Goal: Task Accomplishment & Management: Use online tool/utility

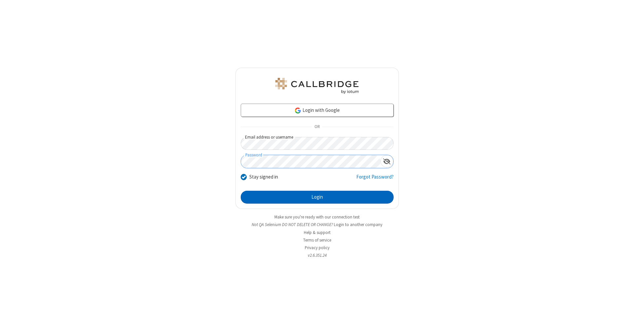
click at [317, 197] on button "Login" at bounding box center [317, 197] width 153 height 13
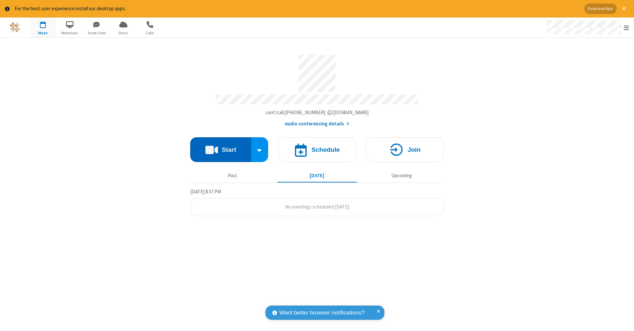
click at [221, 146] on button "Start" at bounding box center [220, 149] width 61 height 25
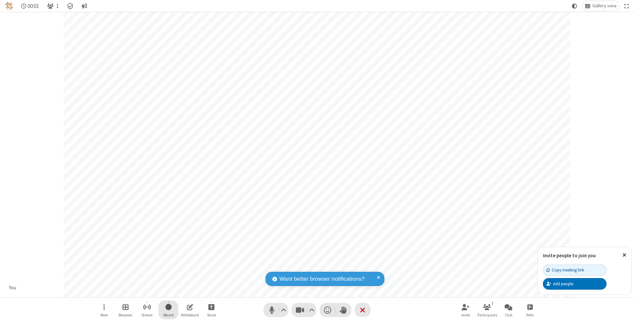
click at [168, 310] on span "Start recording" at bounding box center [168, 307] width 6 height 8
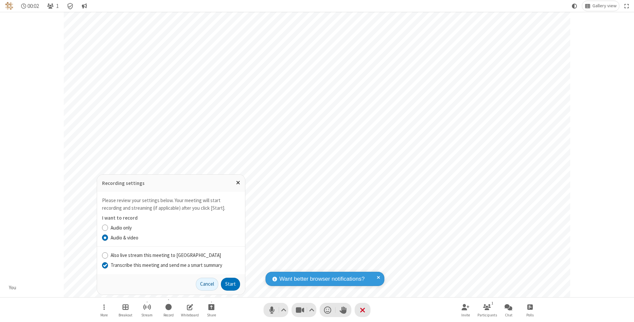
click at [105, 265] on input "Transcribe this meeting and send me a smart summary" at bounding box center [105, 265] width 6 height 7
click at [230, 284] on button "Start" at bounding box center [230, 284] width 19 height 13
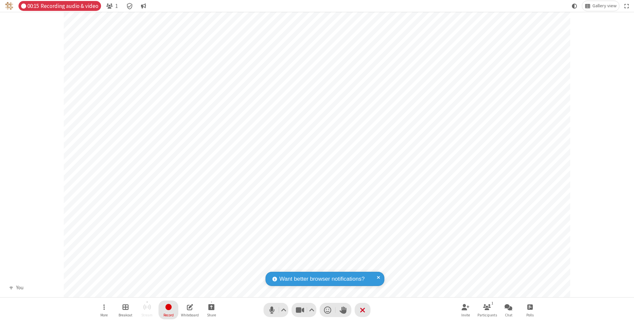
click at [168, 310] on span "Stop recording" at bounding box center [169, 307] width 8 height 8
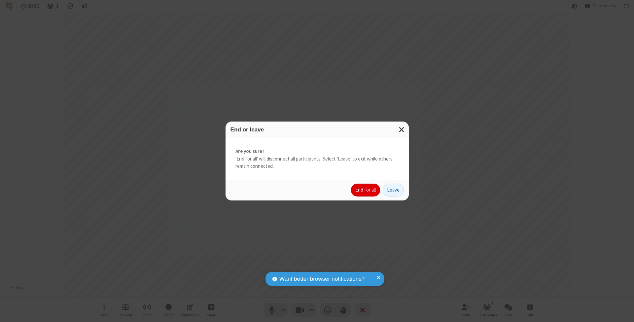
click at [366, 190] on button "End for all" at bounding box center [365, 190] width 29 height 13
